Goal: Task Accomplishment & Management: Use online tool/utility

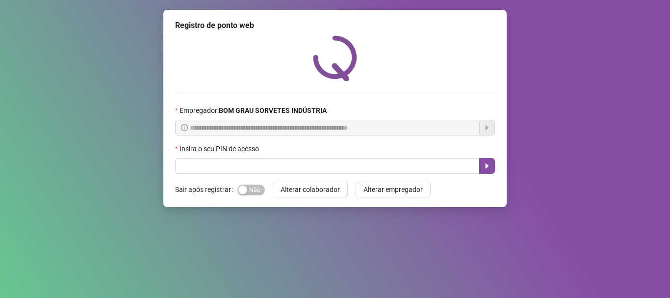
click at [221, 169] on input "text" at bounding box center [327, 166] width 305 height 16
type input "*****"
click at [488, 167] on icon "caret-right" at bounding box center [487, 165] width 3 height 5
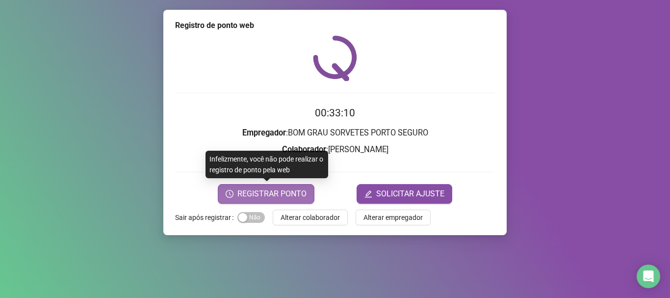
click at [298, 201] on button "REGISTRAR PONTO" at bounding box center [266, 194] width 97 height 20
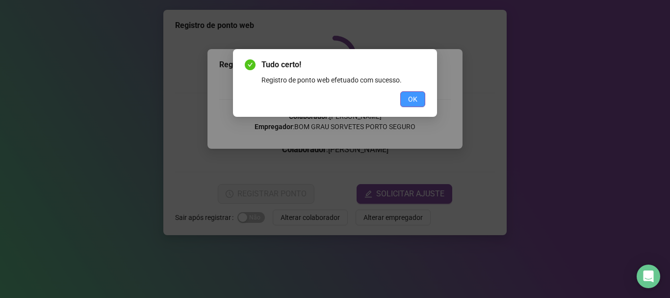
click at [411, 98] on span "OK" at bounding box center [412, 99] width 9 height 11
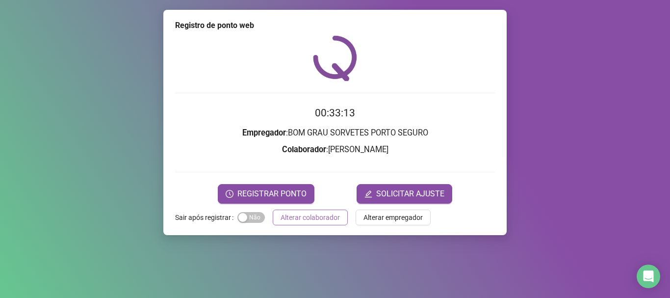
click at [330, 219] on span "Alterar colaborador" at bounding box center [310, 217] width 59 height 11
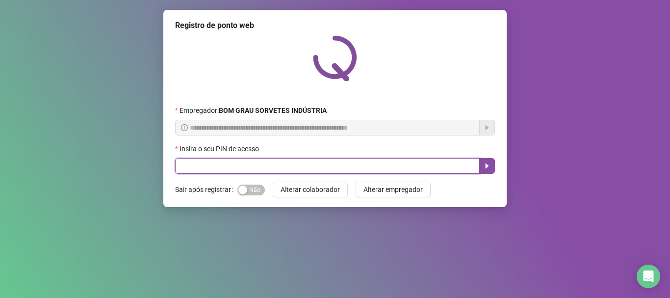
click at [265, 165] on input "text" at bounding box center [327, 166] width 305 height 16
type input "*****"
click at [491, 167] on icon "caret-right" at bounding box center [487, 166] width 8 height 8
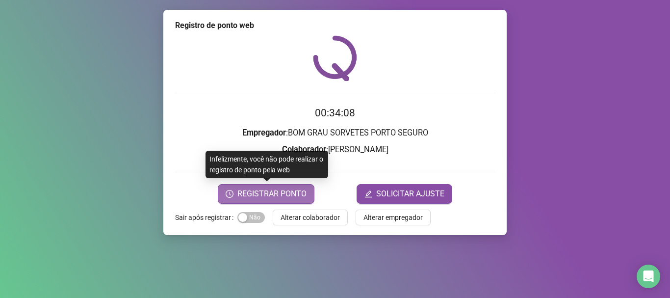
click at [295, 192] on span "REGISTRAR PONTO" at bounding box center [271, 194] width 69 height 12
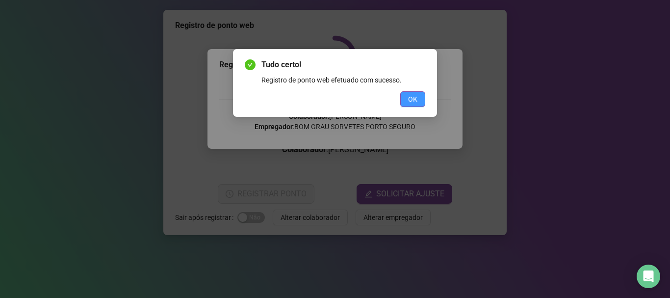
click at [414, 93] on button "OK" at bounding box center [412, 99] width 25 height 16
